Goal: Information Seeking & Learning: Learn about a topic

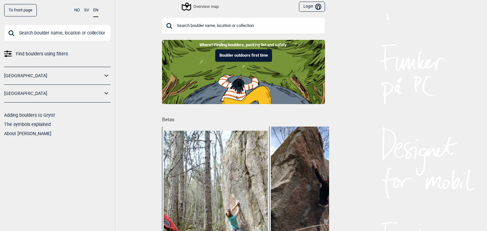
click at [315, 7] on icon "Bruker" at bounding box center [318, 7] width 6 height 6
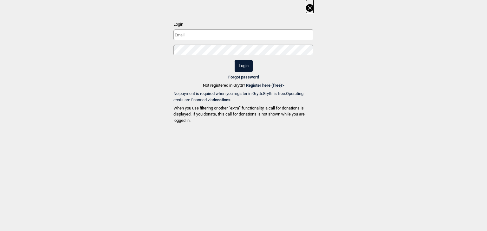
click at [245, 36] on input "text" at bounding box center [243, 34] width 140 height 11
type input "[EMAIL_ADDRESS][DOMAIN_NAME]"
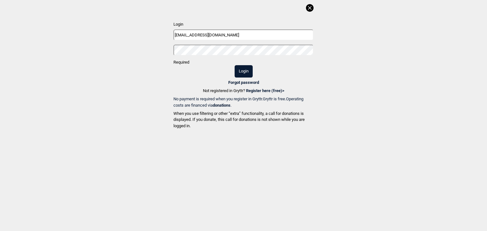
click at [307, 6] on icon at bounding box center [310, 8] width 8 height 8
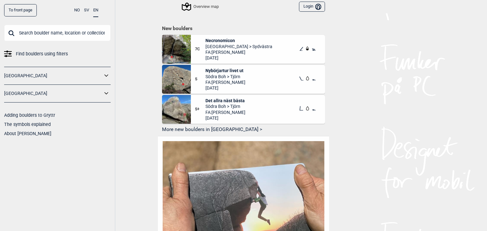
scroll to position [405, 0]
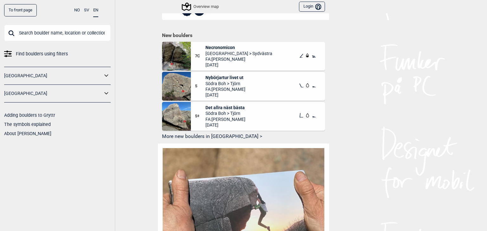
click at [180, 32] on h1 "New boulders" at bounding box center [243, 35] width 163 height 6
click at [190, 135] on button "More new boulders in [GEOGRAPHIC_DATA] >" at bounding box center [243, 137] width 163 height 10
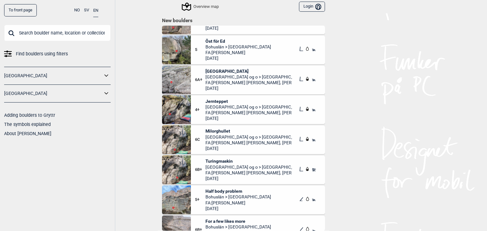
scroll to position [2820, 0]
click at [221, 130] on span "Milorghullet" at bounding box center [248, 131] width 87 height 6
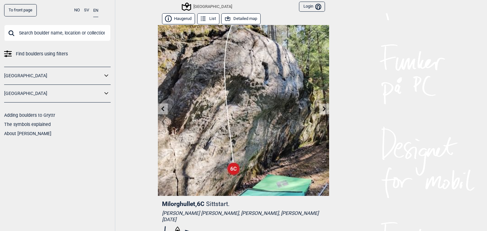
click at [229, 17] on button "Detailed map" at bounding box center [240, 18] width 39 height 11
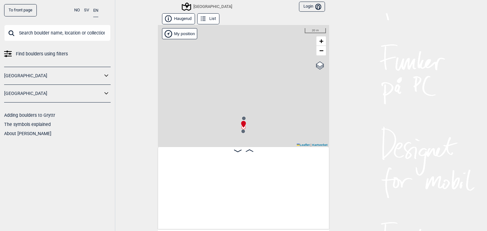
scroll to position [0, 589]
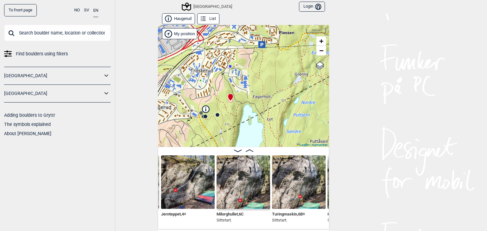
click at [216, 115] on circle at bounding box center [218, 115] width 4 height 4
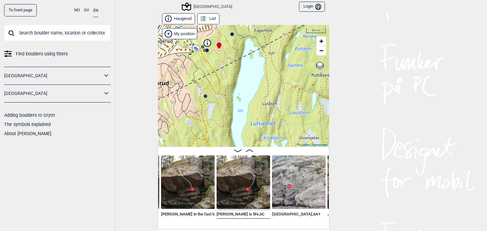
drag, startPoint x: 220, startPoint y: 124, endPoint x: 221, endPoint y: 55, distance: 69.1
click at [221, 55] on div "[GEOGRAPHIC_DATA] My position 300 m + − Kartverket OpenStreetMap Google satelli…" at bounding box center [243, 86] width 171 height 122
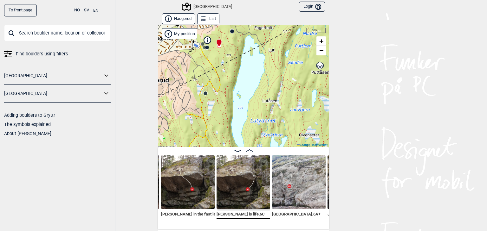
click at [203, 93] on circle at bounding box center [205, 94] width 4 height 4
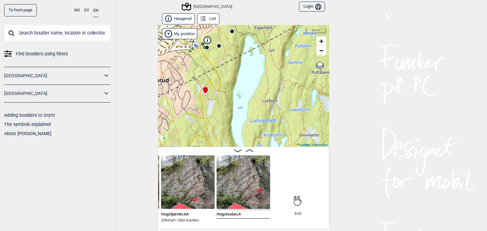
click at [217, 47] on circle at bounding box center [219, 46] width 4 height 4
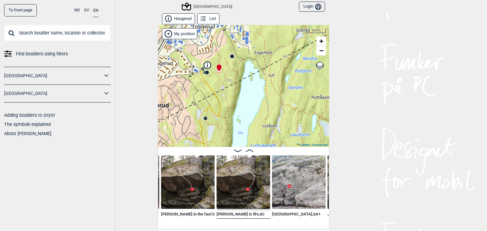
scroll to position [0, 414]
